Goal: Transaction & Acquisition: Purchase product/service

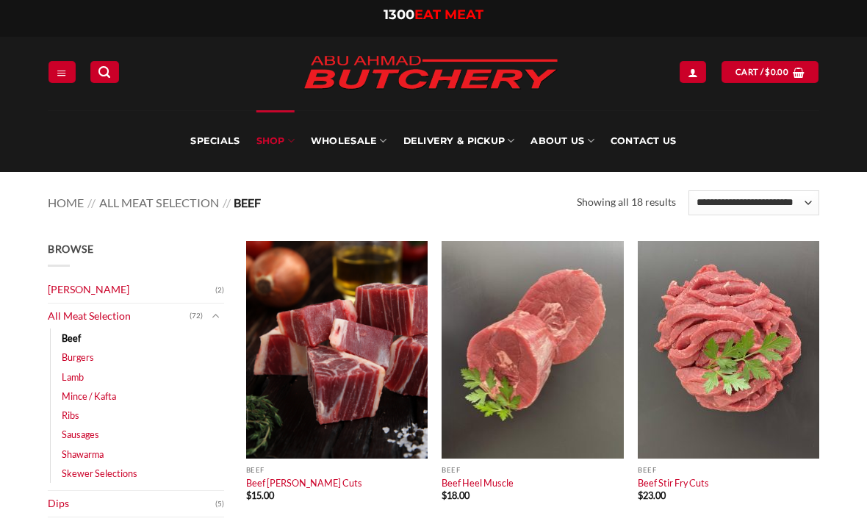
click at [0, 0] on div at bounding box center [0, 0] width 0 height 0
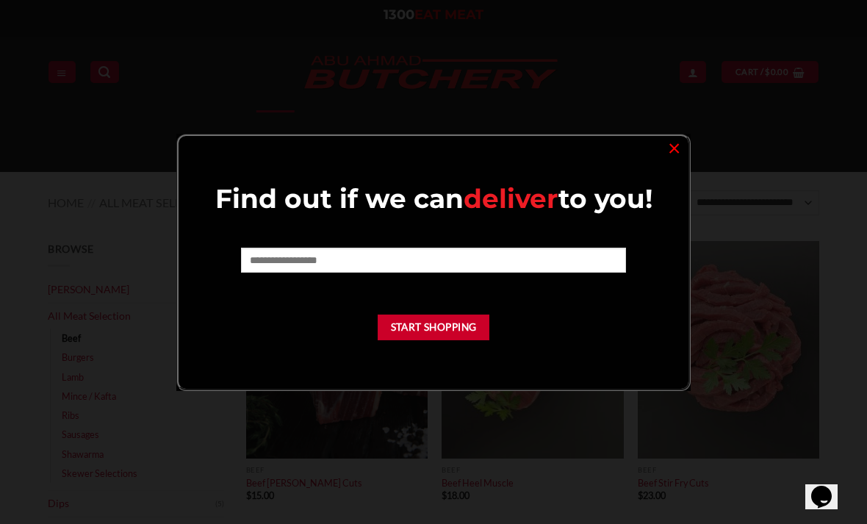
click at [666, 145] on link "×" at bounding box center [674, 147] width 21 height 20
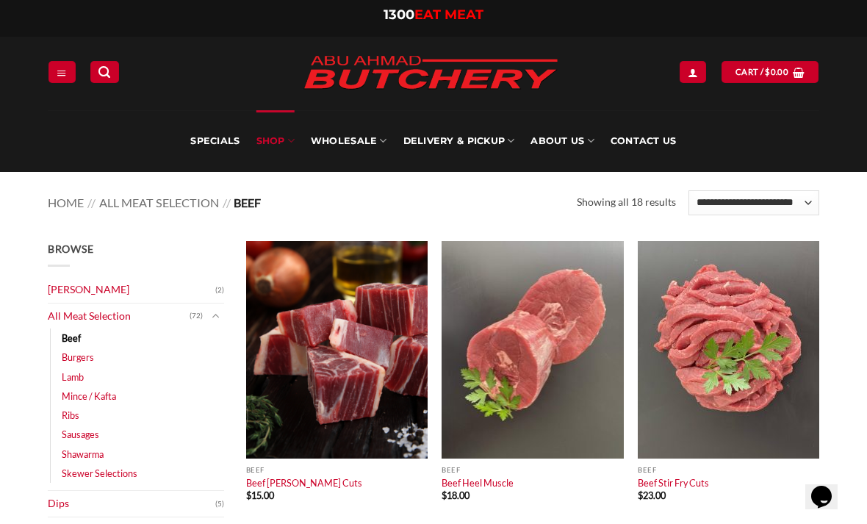
click at [682, 61] on link "Login" at bounding box center [693, 71] width 26 height 21
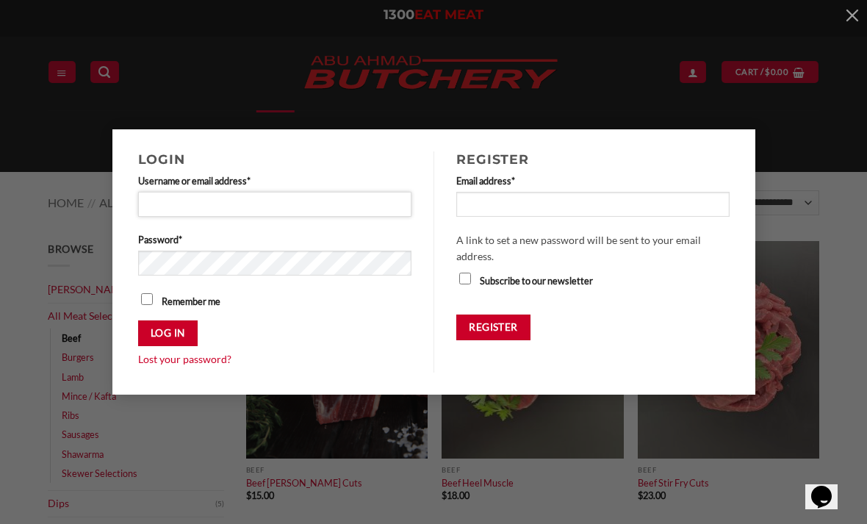
click at [187, 212] on input "Username or email address * Required" at bounding box center [275, 204] width 274 height 25
type input "**********"
click at [168, 333] on button "Log in" at bounding box center [168, 333] width 60 height 26
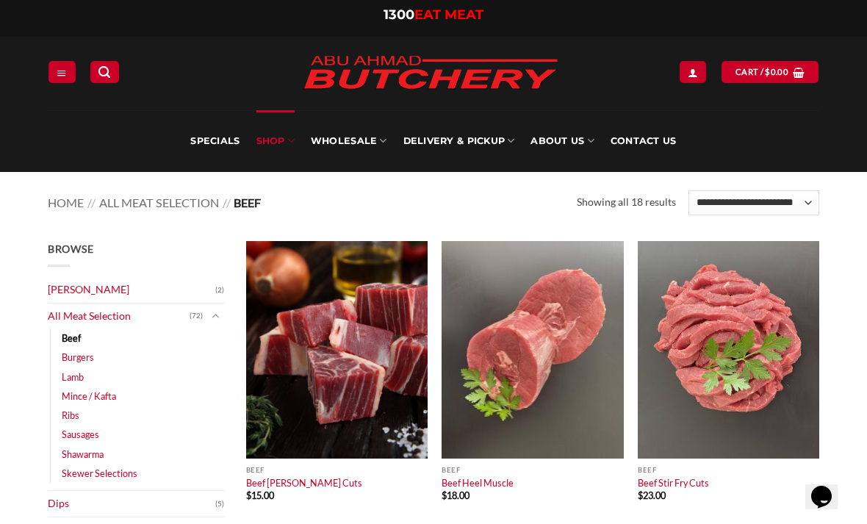
click at [690, 68] on icon "Login" at bounding box center [693, 73] width 10 height 12
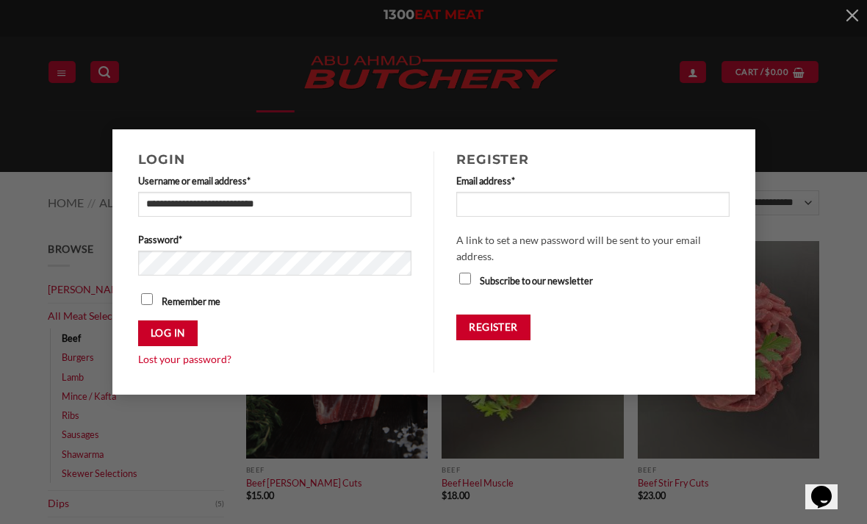
click at [174, 246] on label "Password * Required" at bounding box center [275, 239] width 274 height 15
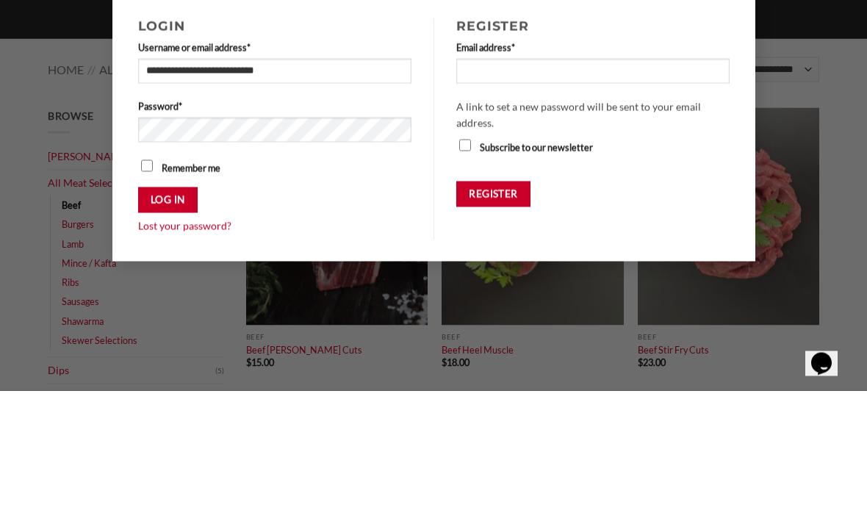
scroll to position [134, 0]
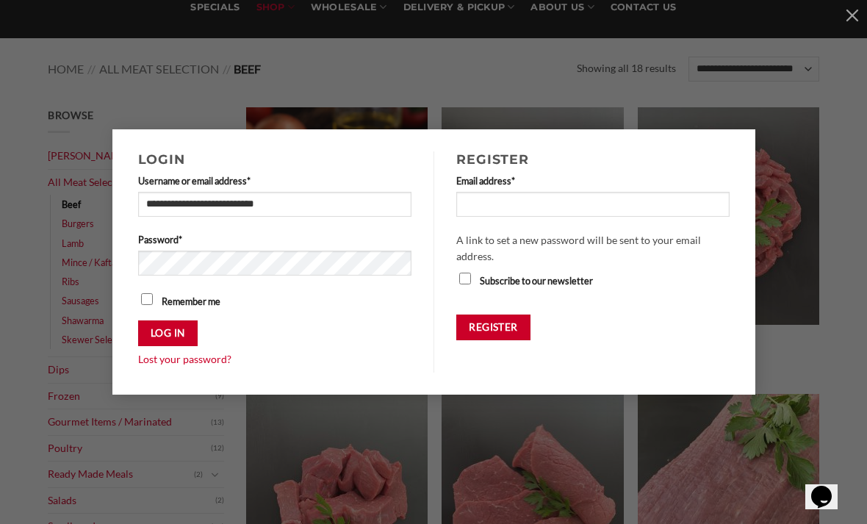
click at [153, 288] on form "**********" at bounding box center [275, 270] width 274 height 195
click at [176, 341] on button "Log in" at bounding box center [168, 333] width 60 height 26
click at [168, 335] on button "Log in" at bounding box center [168, 333] width 60 height 26
click at [167, 340] on button "Log in" at bounding box center [168, 333] width 60 height 26
click at [174, 340] on button "Log in" at bounding box center [168, 333] width 60 height 26
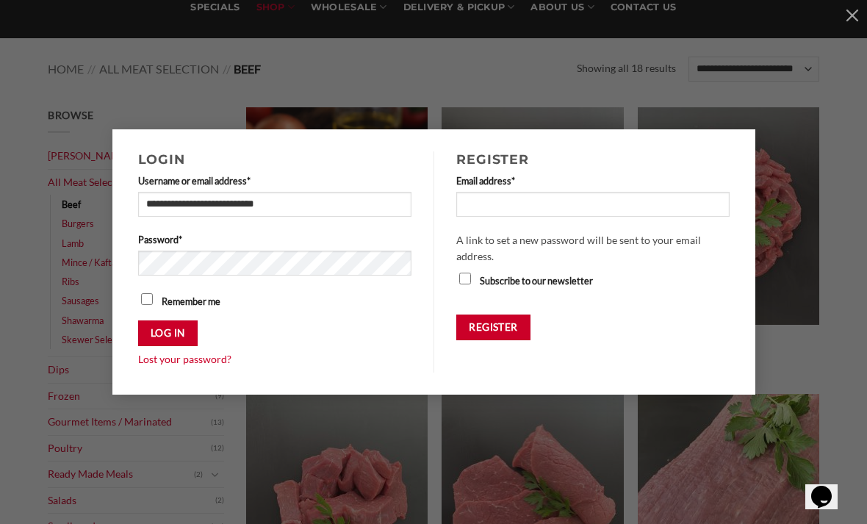
click at [167, 334] on button "Log in" at bounding box center [168, 333] width 60 height 26
click at [158, 338] on button "Log in" at bounding box center [168, 333] width 60 height 26
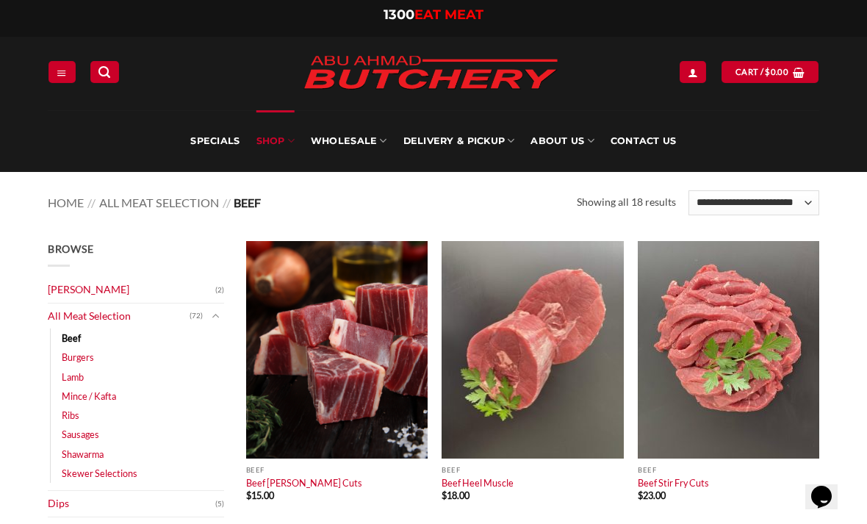
click at [682, 75] on link "My account" at bounding box center [693, 71] width 26 height 21
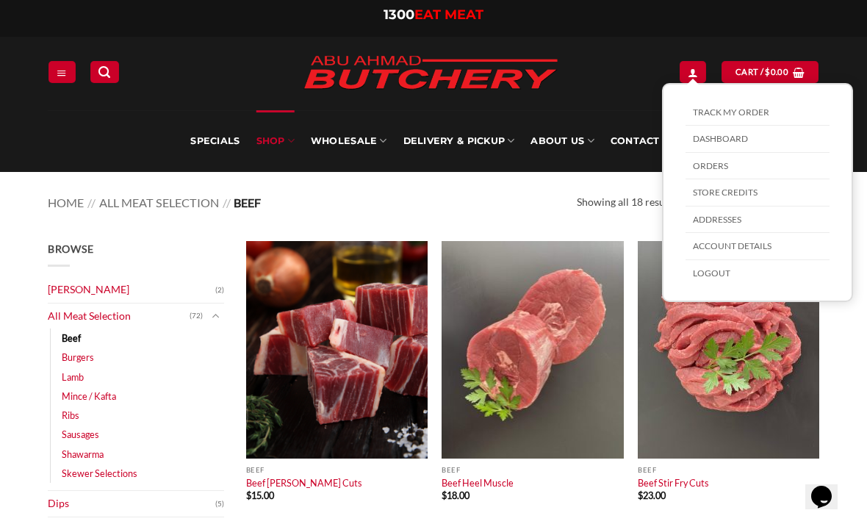
click at [722, 160] on link "Orders" at bounding box center [758, 166] width 144 height 27
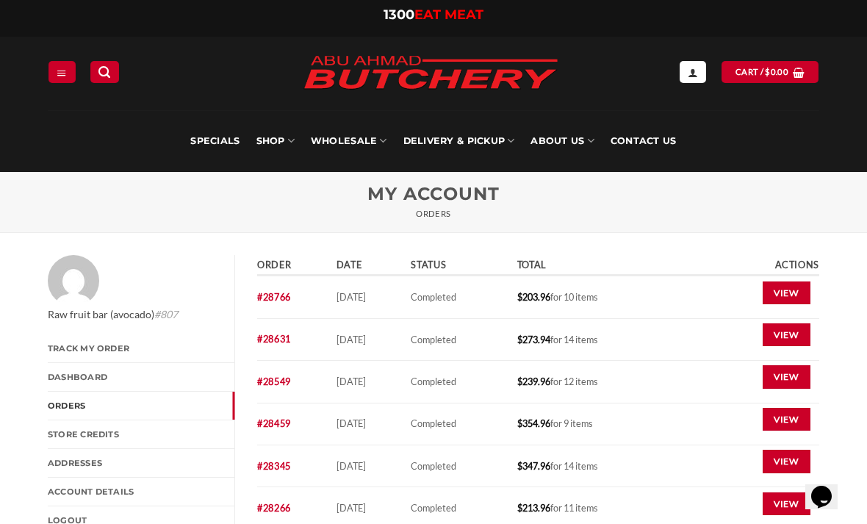
click at [779, 298] on link "View" at bounding box center [787, 294] width 48 height 24
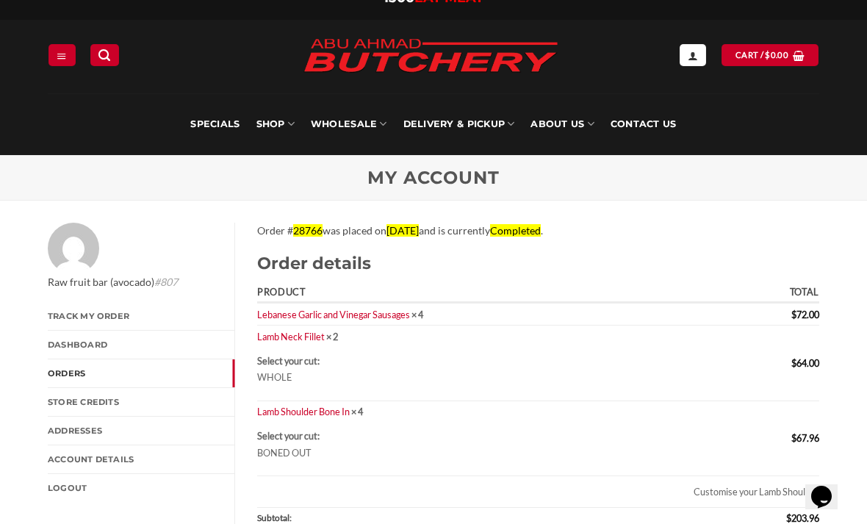
scroll to position [15, 0]
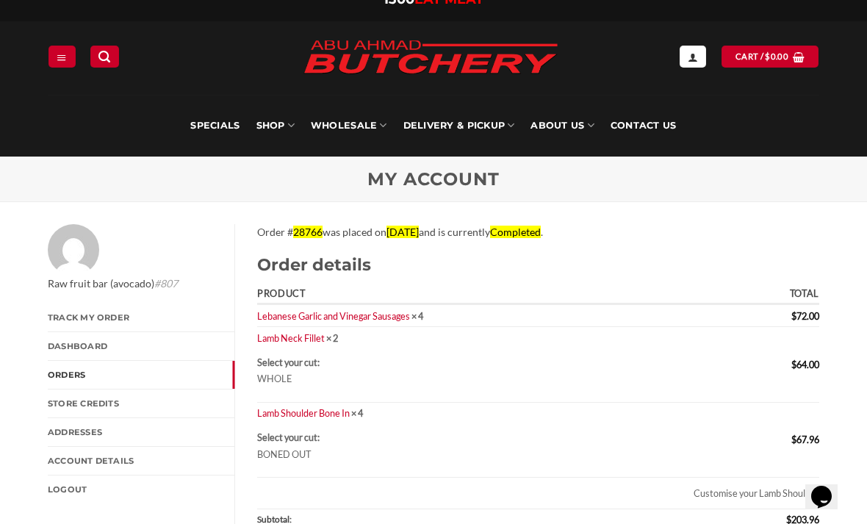
click at [288, 310] on link "Lebanese Garlic and Vinegar Sausages" at bounding box center [333, 316] width 153 height 12
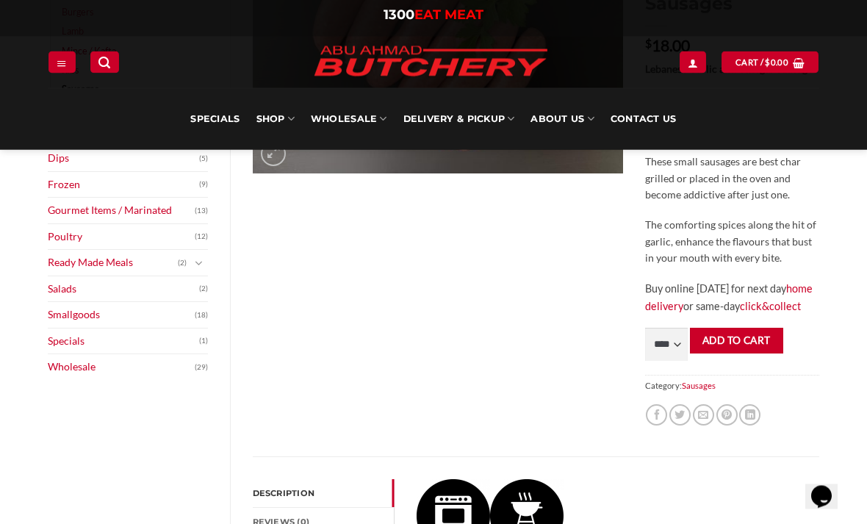
scroll to position [306, 0]
click at [680, 359] on select "**** * *** * *** * *** * *** * *** * *** * *** * *** * *** ** **** ** **** ** *…" at bounding box center [666, 344] width 43 height 33
click at [697, 71] on link "My account" at bounding box center [693, 61] width 26 height 21
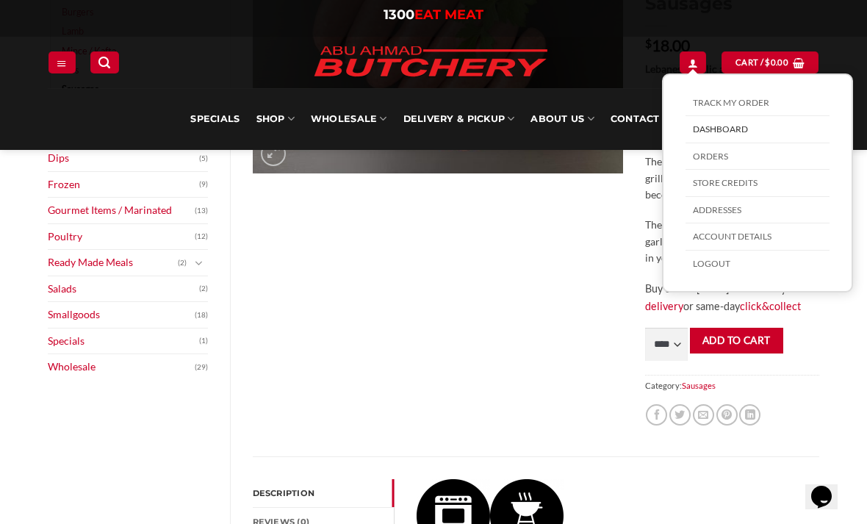
click at [752, 164] on link "Orders" at bounding box center [758, 156] width 144 height 27
click at [714, 155] on link "Orders" at bounding box center [758, 156] width 144 height 27
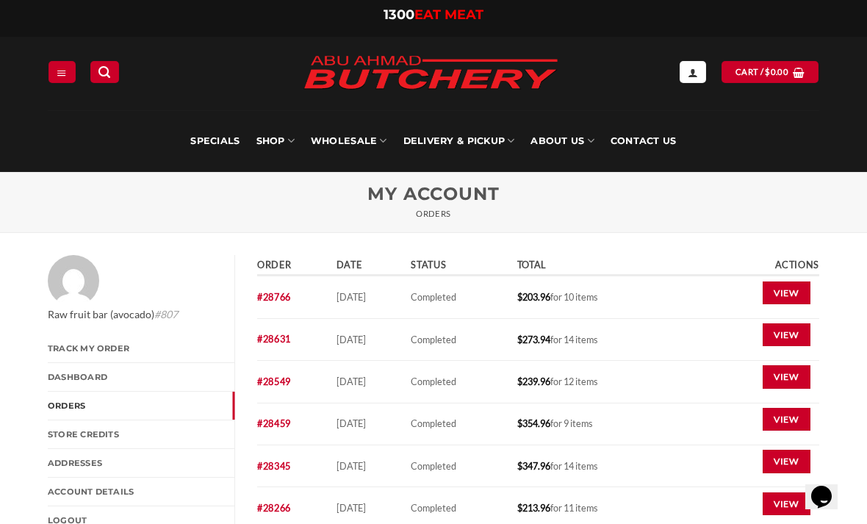
click at [789, 299] on link "View" at bounding box center [787, 294] width 48 height 24
click at [788, 288] on link "View" at bounding box center [787, 294] width 48 height 24
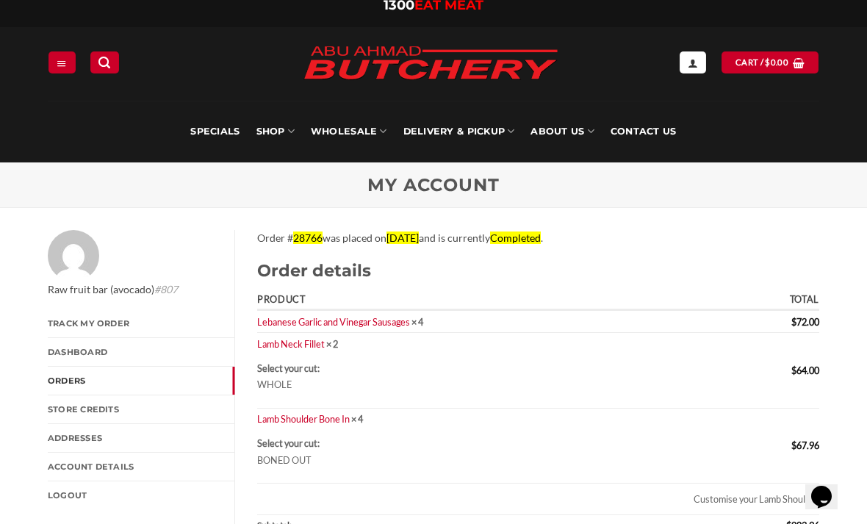
click at [301, 326] on link "Lebanese Garlic and Vinegar Sausages" at bounding box center [333, 322] width 153 height 12
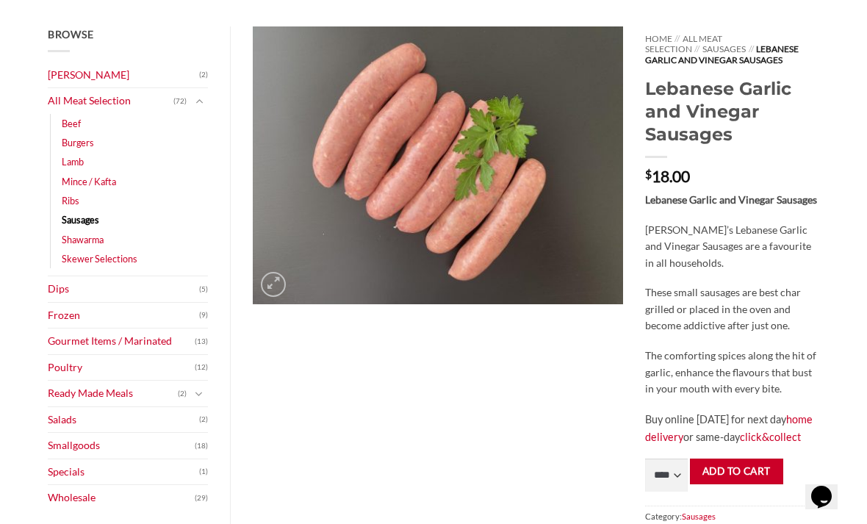
scroll to position [199, 0]
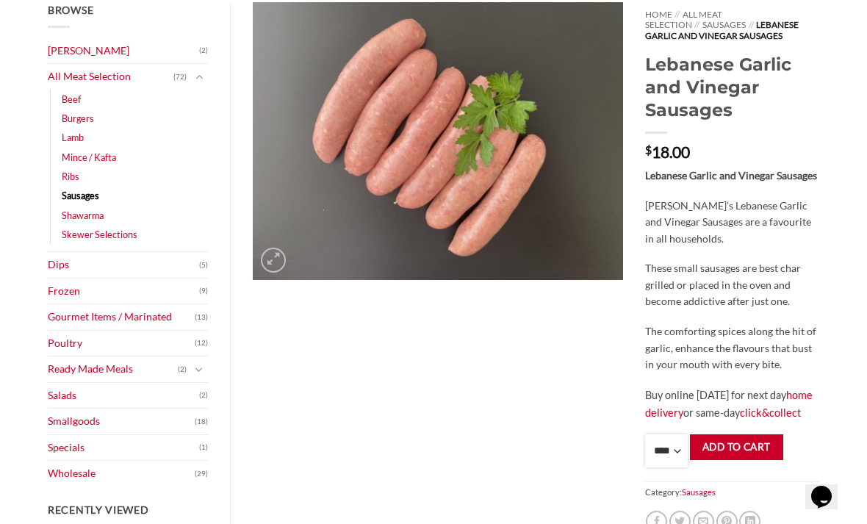
click at [687, 455] on select "**** * *** * *** * *** * *** * *** * *** * *** * *** * *** ** **** ** **** ** *…" at bounding box center [666, 450] width 43 height 33
select select "*"
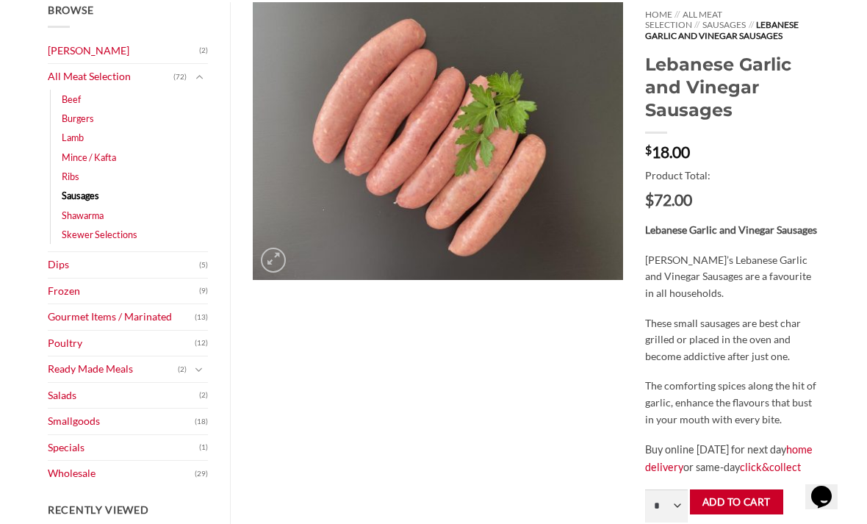
click at [723, 515] on button "Add to cart" at bounding box center [736, 503] width 93 height 26
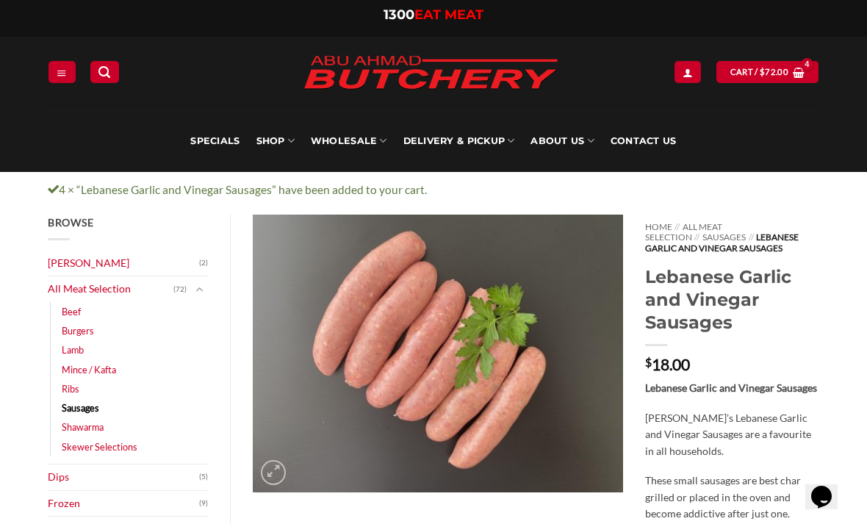
click at [683, 71] on icon "My account" at bounding box center [688, 73] width 10 height 12
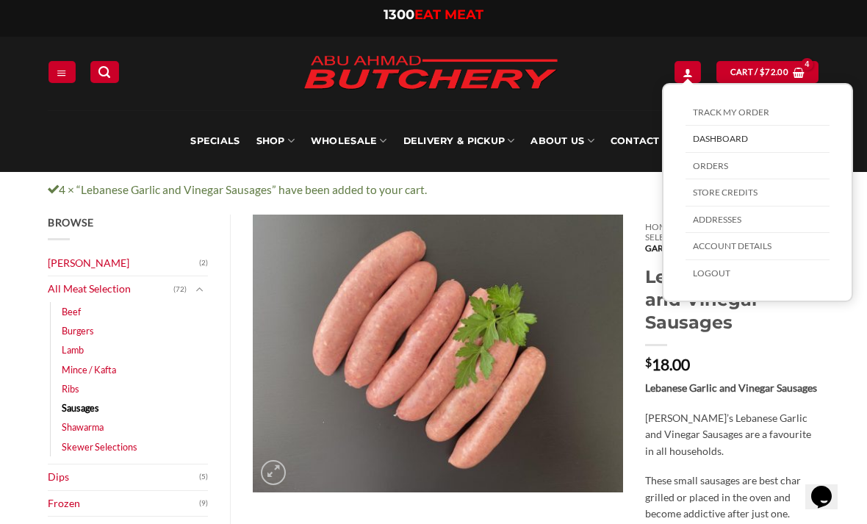
click at [712, 172] on link "Orders" at bounding box center [758, 166] width 144 height 27
click at [709, 163] on link "Orders" at bounding box center [758, 166] width 144 height 27
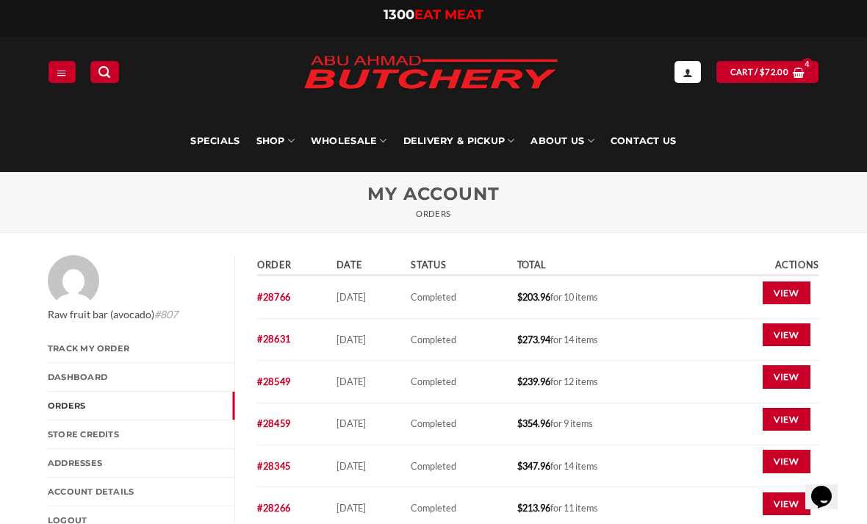
click at [791, 296] on link "View" at bounding box center [787, 294] width 48 height 24
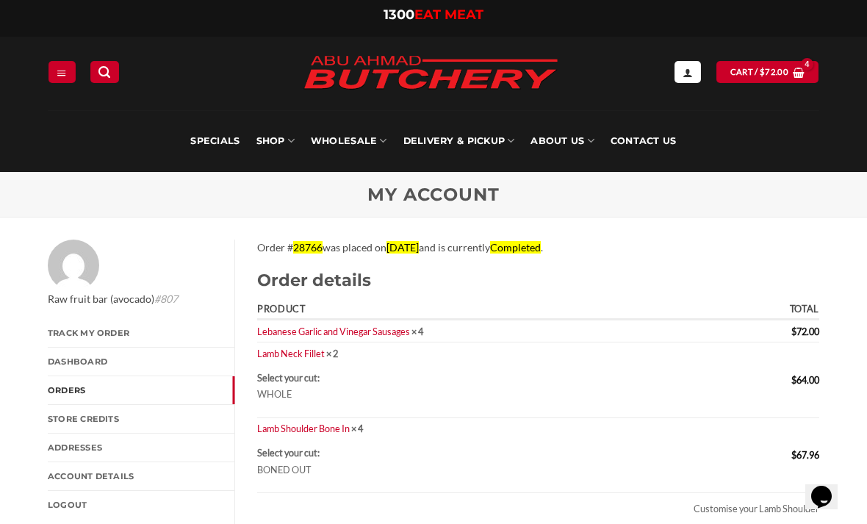
click at [290, 349] on link "Lamb Neck Fillet" at bounding box center [291, 354] width 68 height 12
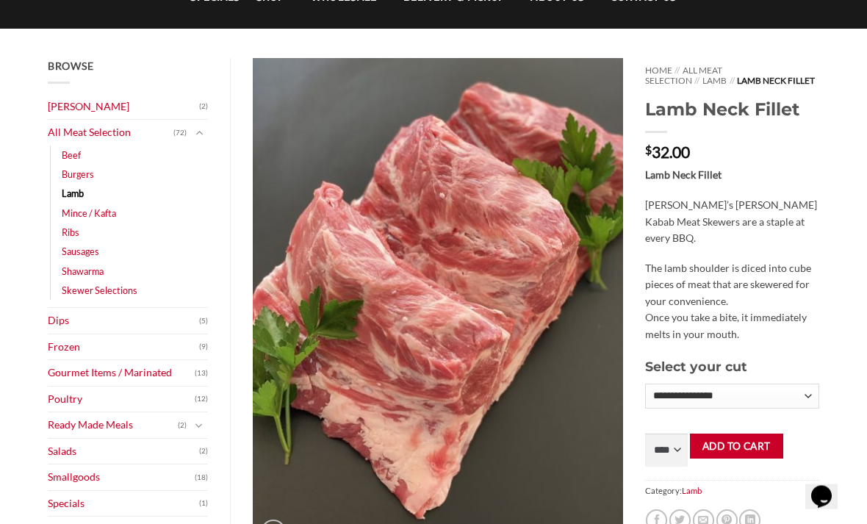
scroll to position [148, 0]
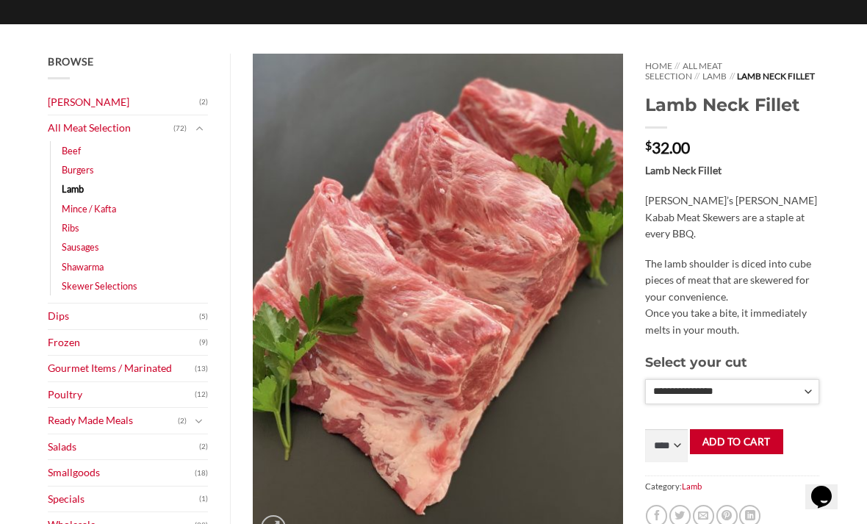
click at [816, 384] on select "**********" at bounding box center [732, 391] width 174 height 25
select select "*"
click at [681, 431] on select "**** * *** * *** * *** * *** * *** * *** * *** * *** * *** ** **** ** **** ** *…" at bounding box center [666, 446] width 43 height 33
select select "*"
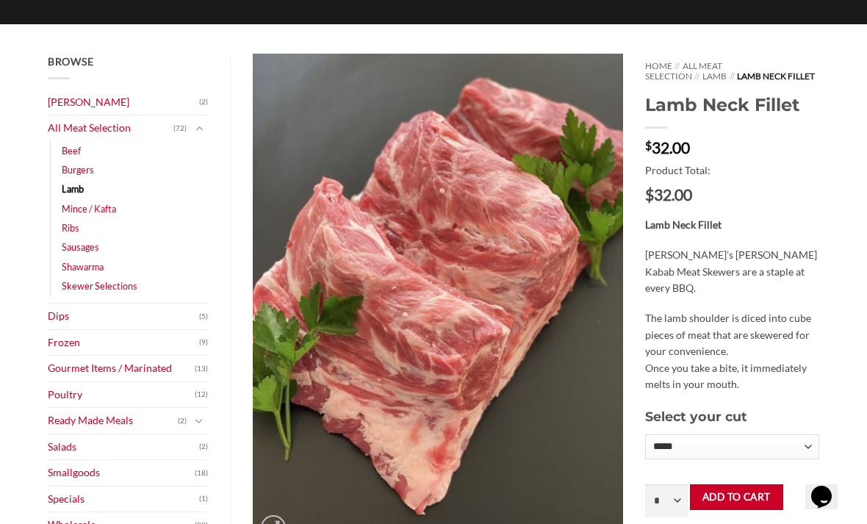
click at [737, 485] on button "Add to cart" at bounding box center [736, 497] width 93 height 26
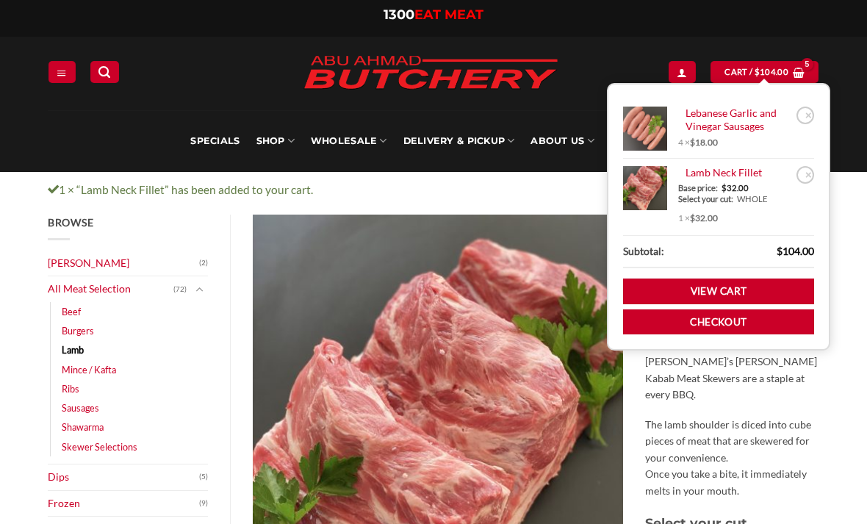
click at [104, 73] on icon "Search" at bounding box center [104, 72] width 12 height 14
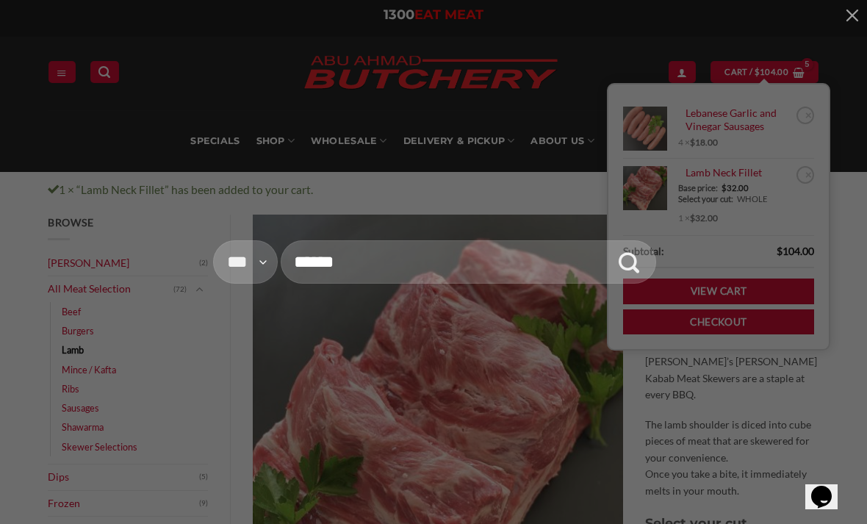
click at [346, 260] on input "Search for:" at bounding box center [469, 261] width 376 height 43
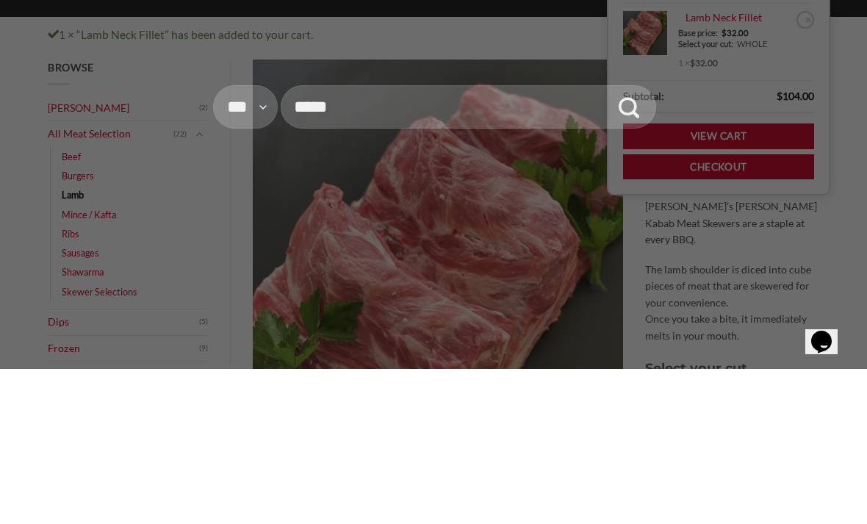
type input "*****"
click at [636, 240] on button "Submit" at bounding box center [629, 261] width 43 height 43
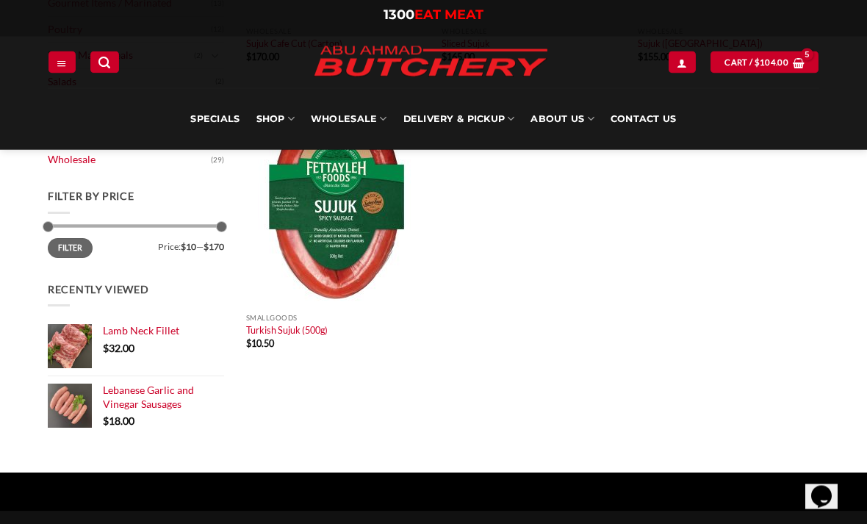
scroll to position [391, 0]
click at [326, 227] on img at bounding box center [337, 198] width 182 height 218
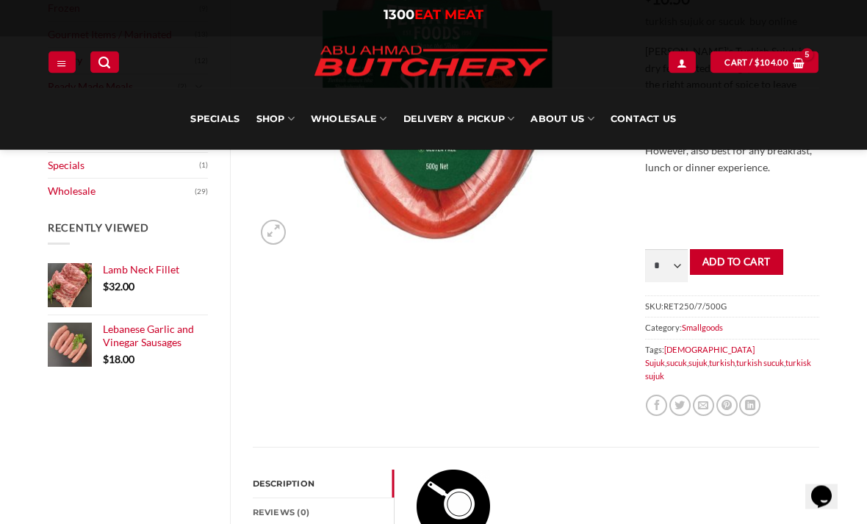
scroll to position [320, 0]
click at [673, 259] on select "* * * * * * * * * ** ** ** ** ** ** ** ** ** ** **" at bounding box center [666, 265] width 43 height 33
select select "*"
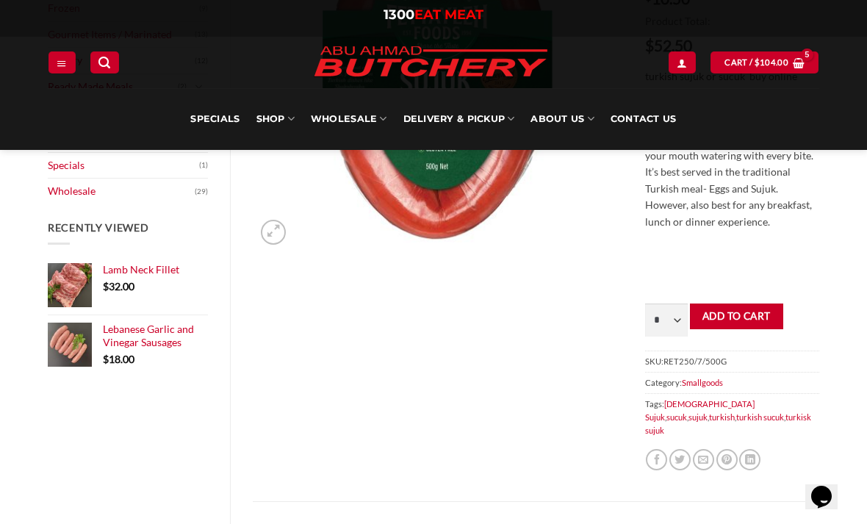
click at [718, 310] on button "Add to cart" at bounding box center [736, 317] width 93 height 26
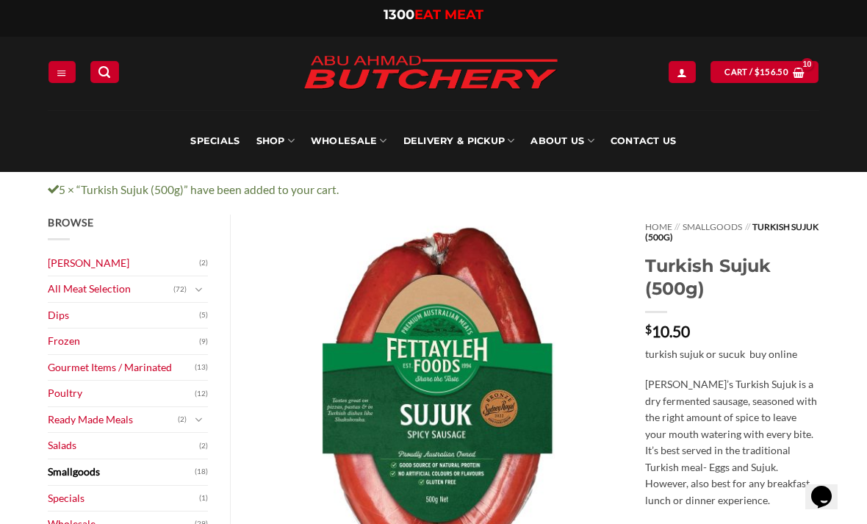
click at [115, 82] on link "Search" at bounding box center [104, 71] width 28 height 21
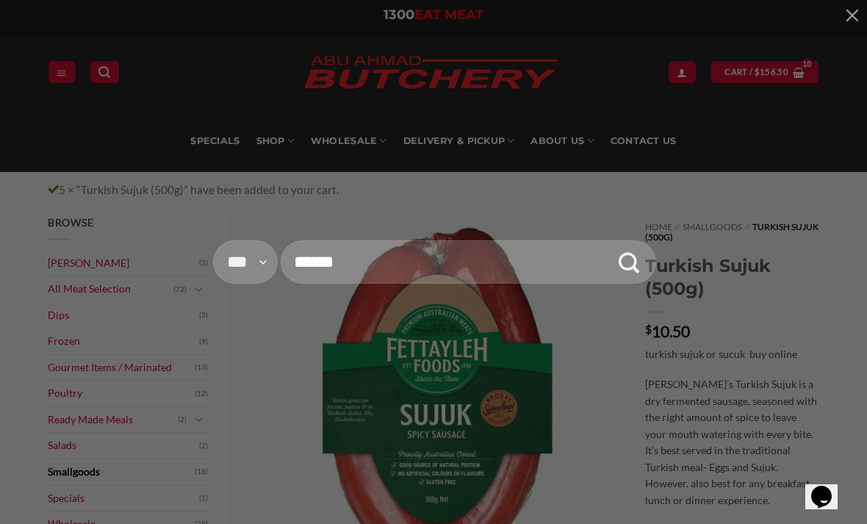
click at [368, 265] on input "Search for:" at bounding box center [469, 261] width 376 height 43
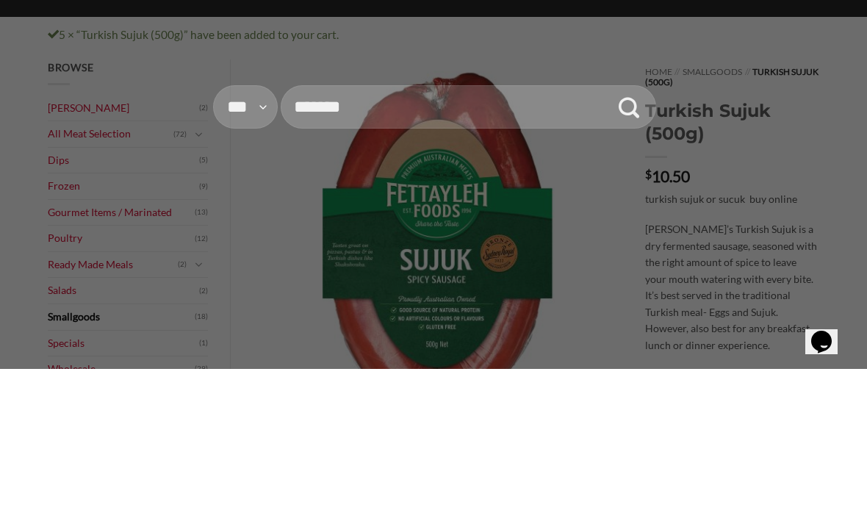
type input "*******"
click at [634, 251] on icon "Submit" at bounding box center [629, 263] width 21 height 25
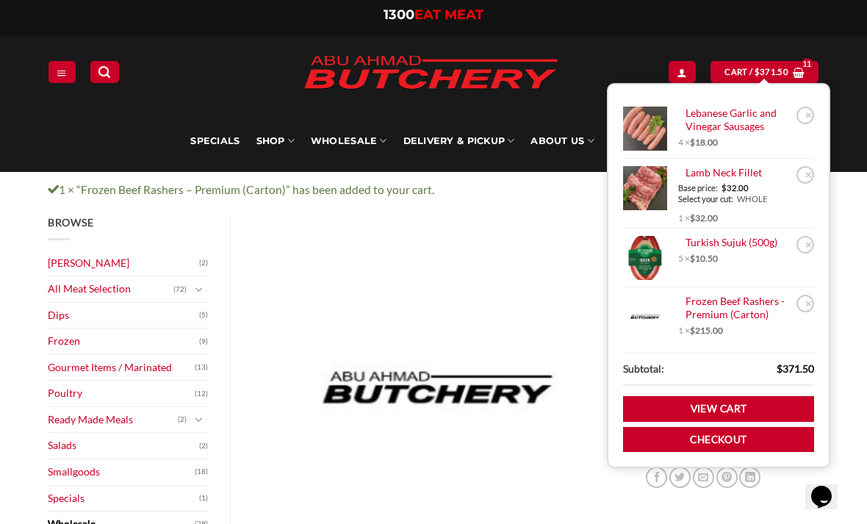
click at [756, 75] on span "$" at bounding box center [757, 71] width 5 height 13
click at [718, 434] on link "Checkout" at bounding box center [718, 440] width 191 height 26
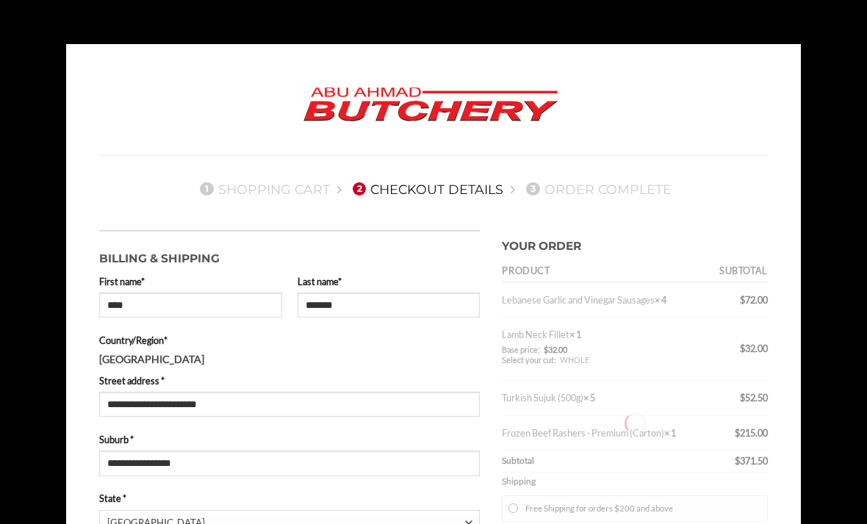
select select "***"
type input "**********"
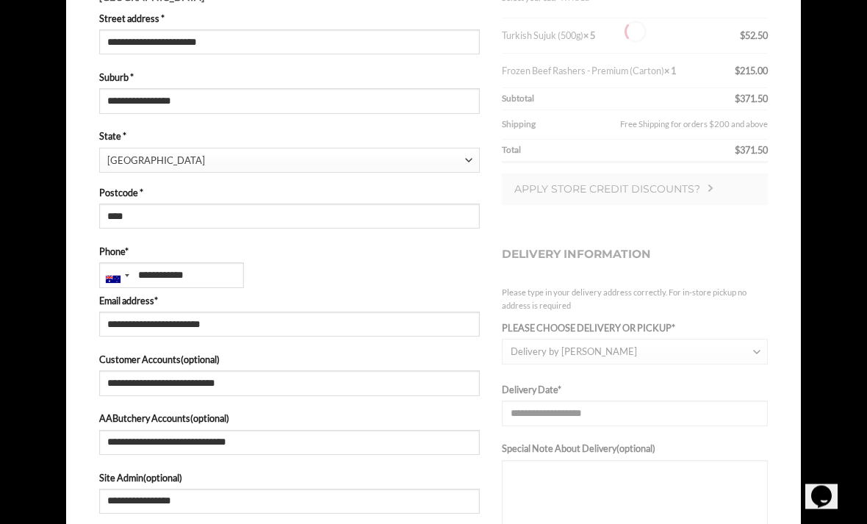
type input "**********"
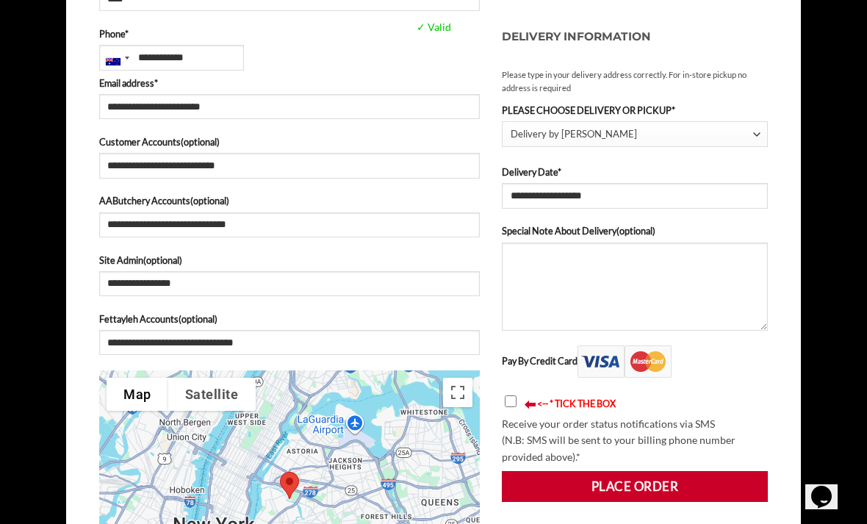
scroll to position [587, 0]
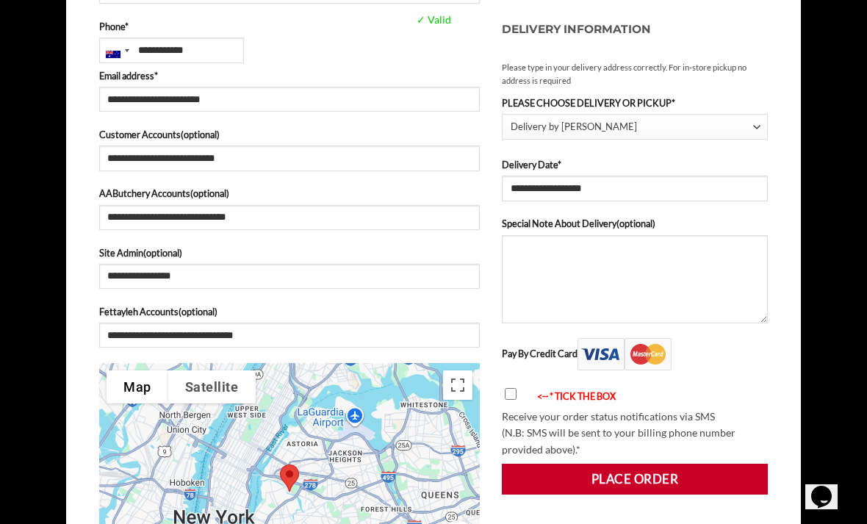
click at [613, 481] on button "Place order" at bounding box center [635, 479] width 266 height 31
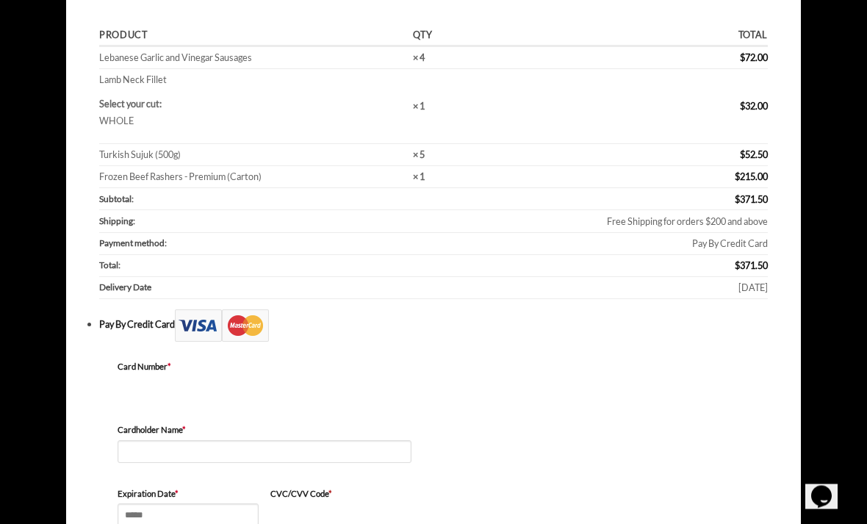
scroll to position [244, 0]
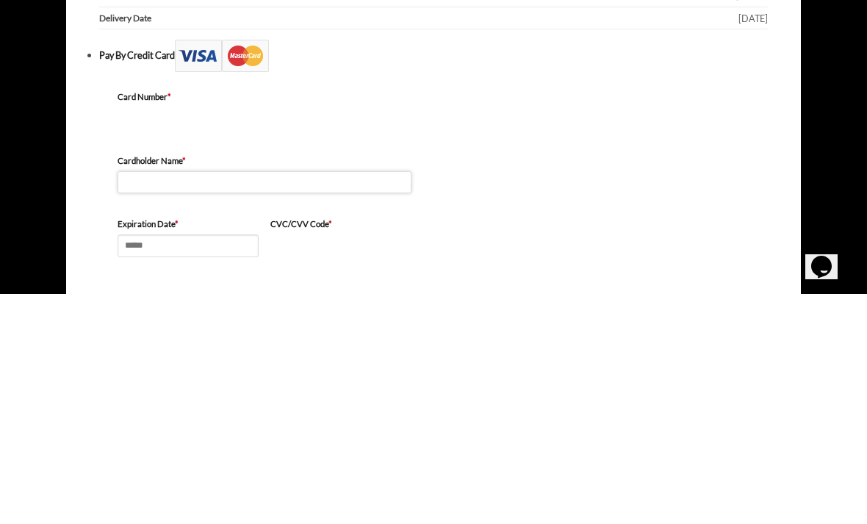
click at [142, 401] on input "Cardholder Name *" at bounding box center [265, 412] width 294 height 23
type input "**********"
click at [161, 465] on input "Expiration Date *" at bounding box center [188, 476] width 141 height 23
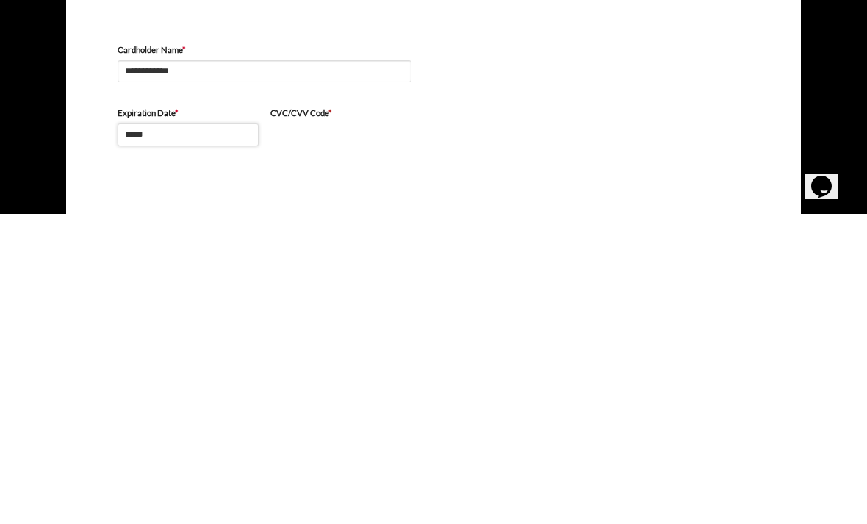
type input "*****"
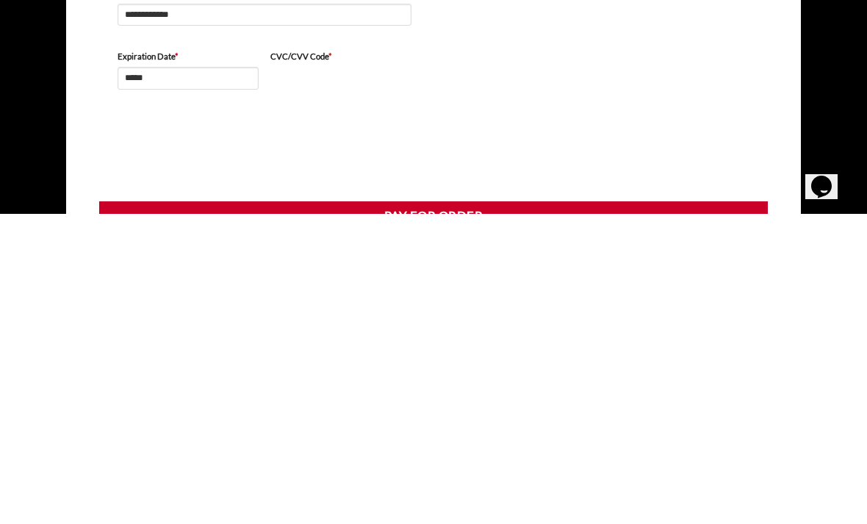
click at [389, 512] on button "Pay for order" at bounding box center [433, 527] width 669 height 31
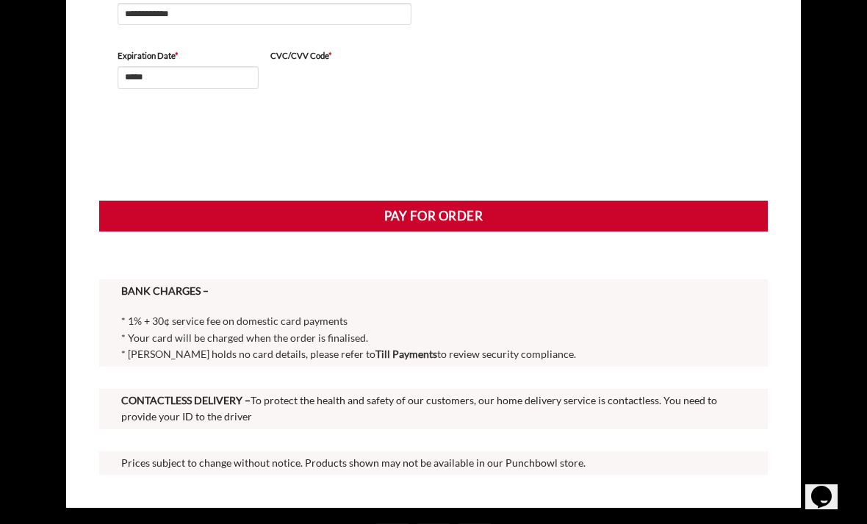
scroll to position [689, 0]
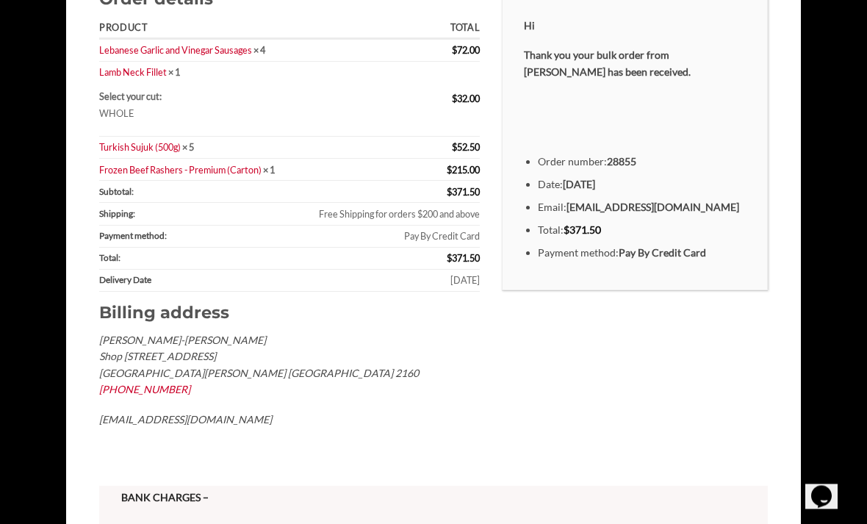
scroll to position [253, 0]
